Goal: Go to known website: Access a specific website the user already knows

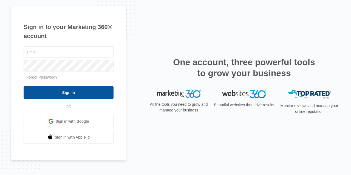
type input "[PERSON_NAME][EMAIL_ADDRESS][PERSON_NAME][DOMAIN_NAME]"
click at [81, 92] on input "Sign In" at bounding box center [69, 92] width 90 height 13
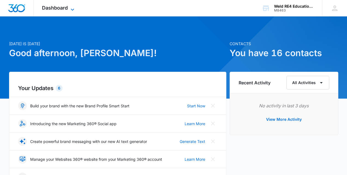
click at [72, 7] on icon at bounding box center [72, 9] width 7 height 7
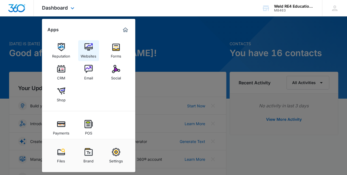
click at [88, 53] on div "Websites" at bounding box center [89, 54] width 16 height 7
